Goal: Task Accomplishment & Management: Use online tool/utility

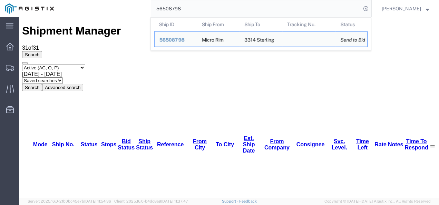
click at [206, 7] on input "56508798" at bounding box center [256, 8] width 210 height 17
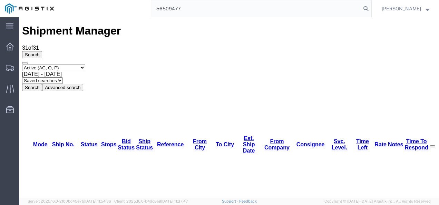
type input "56509477"
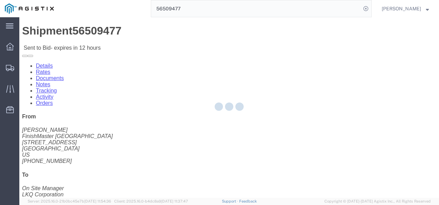
click at [208, 134] on div at bounding box center [228, 107] width 419 height 180
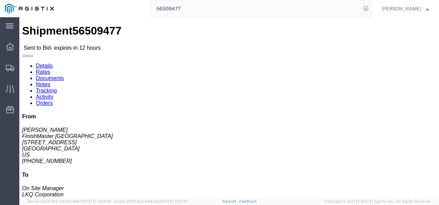
click link "Rates"
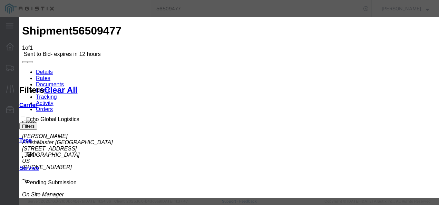
select select "4622"
drag, startPoint x: 260, startPoint y: 75, endPoint x: 260, endPoint y: 82, distance: 6.9
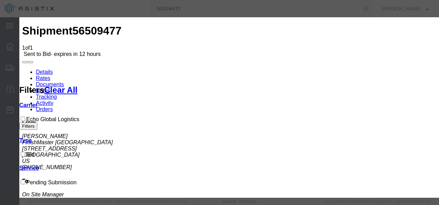
select select "13989"
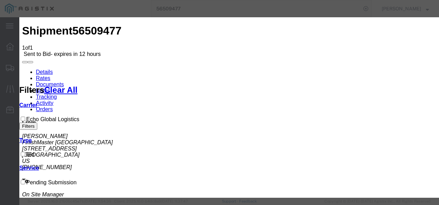
type input "324324"
drag, startPoint x: 259, startPoint y: 125, endPoint x: 289, endPoint y: 120, distance: 30.7
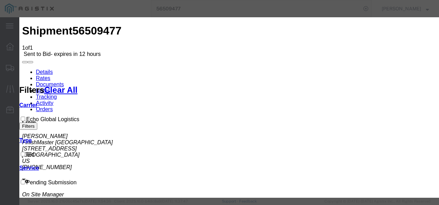
type input "900"
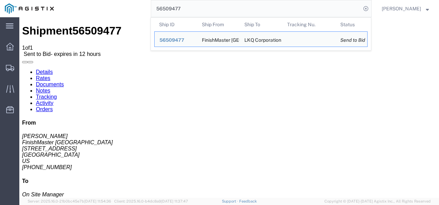
click at [186, 4] on input "56509477" at bounding box center [256, 8] width 210 height 17
paste input "495520"
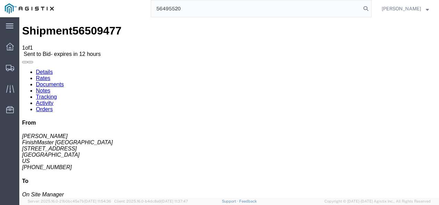
type input "56495520"
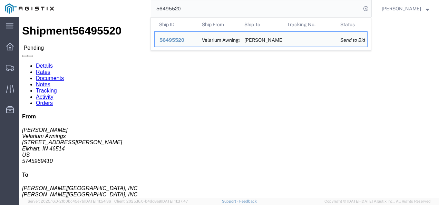
click link "Rates"
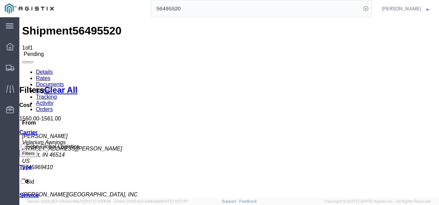
click at [48, 69] on link "Details" at bounding box center [44, 72] width 17 height 6
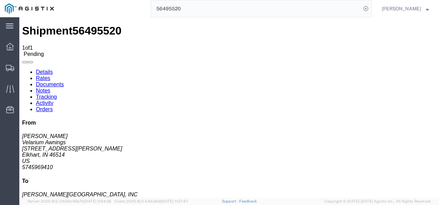
click button "Enter / Modify Bid"
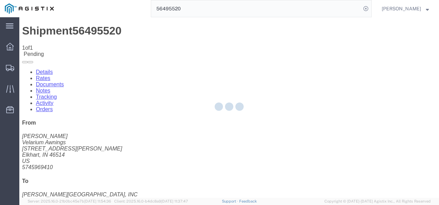
select select "4622"
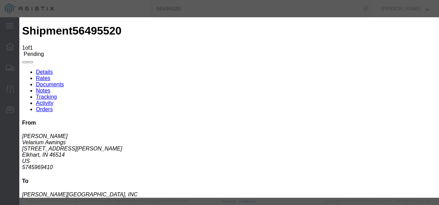
click link "ks_ga - Echo Global Logistics - TL Standard 3 - 5 Day"
drag, startPoint x: 353, startPoint y: 72, endPoint x: 221, endPoint y: 68, distance: 131.5
click div "Select 2 Day Service 3 Axle Winch Truck 3 to 5 Day Service 96L Domestic Flat Ra…"
type input "1"
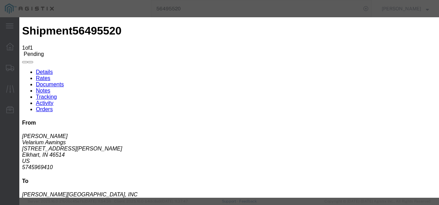
type input "1400"
click button "Submit"
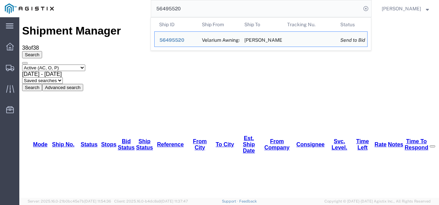
click at [262, 8] on input "56495520" at bounding box center [256, 8] width 210 height 17
click at [252, 22] on th "Ship To" at bounding box center [260, 25] width 43 height 14
click at [252, 16] on input "56495520" at bounding box center [256, 8] width 210 height 17
click at [252, 13] on input "56495520" at bounding box center [256, 8] width 210 height 17
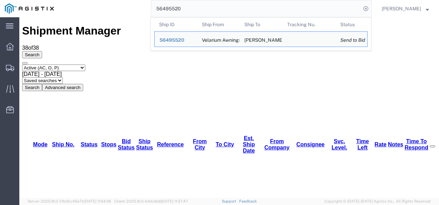
click at [252, 13] on input "56495520" at bounding box center [256, 8] width 210 height 17
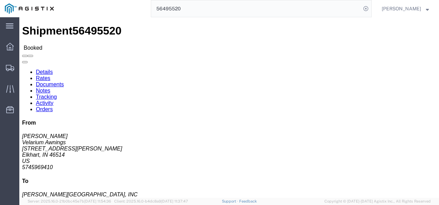
click div "Ship From Velarium Awnings ([PERSON_NAME]) [STREET_ADDRESS][PERSON_NAME] 574596…"
click div "Leg 1 - Truckload Vehicle 1: Standard Dry Van (53 Feet) Number of trucks: 1"
click div "Ship From Velarium Awnings ([PERSON_NAME]) [STREET_ADDRESS][PERSON_NAME] 574596…"
click div "Leg 1 - Truckload Vehicle 1: Standard Dry Van (53 Feet) Number of trucks: 1"
